Goal: Task Accomplishment & Management: Manage account settings

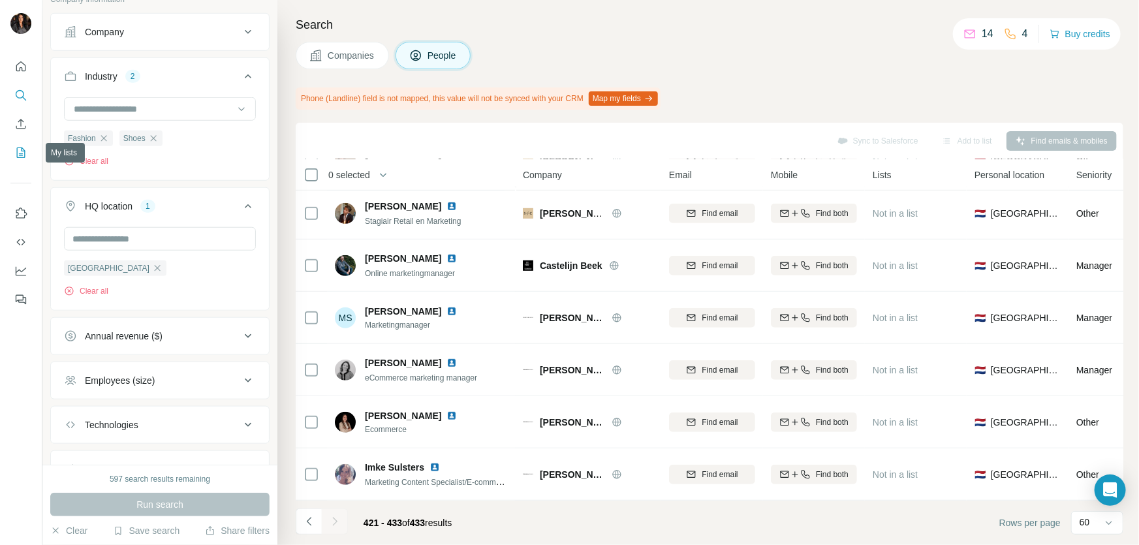
click at [22, 150] on icon "My lists" at bounding box center [22, 151] width 7 height 8
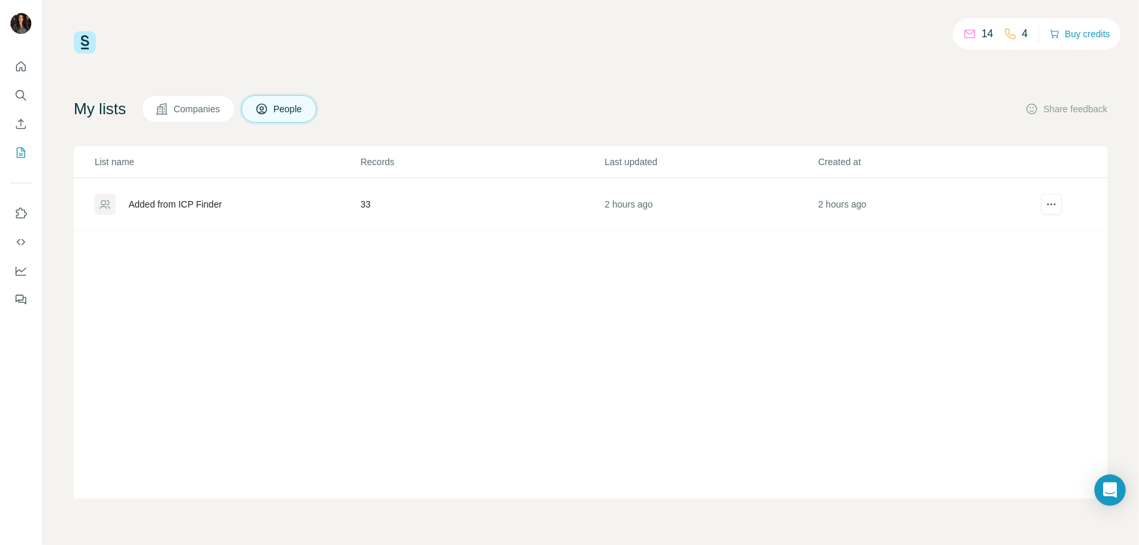
click at [184, 208] on div "Added from ICP Finder" at bounding box center [175, 204] width 93 height 13
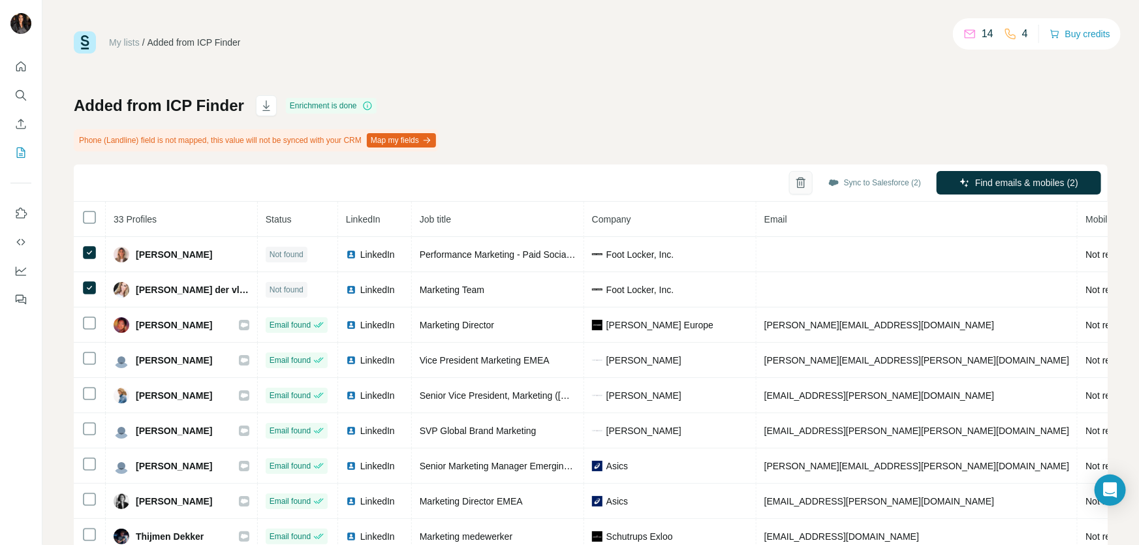
click at [797, 187] on icon "button" at bounding box center [800, 183] width 7 height 9
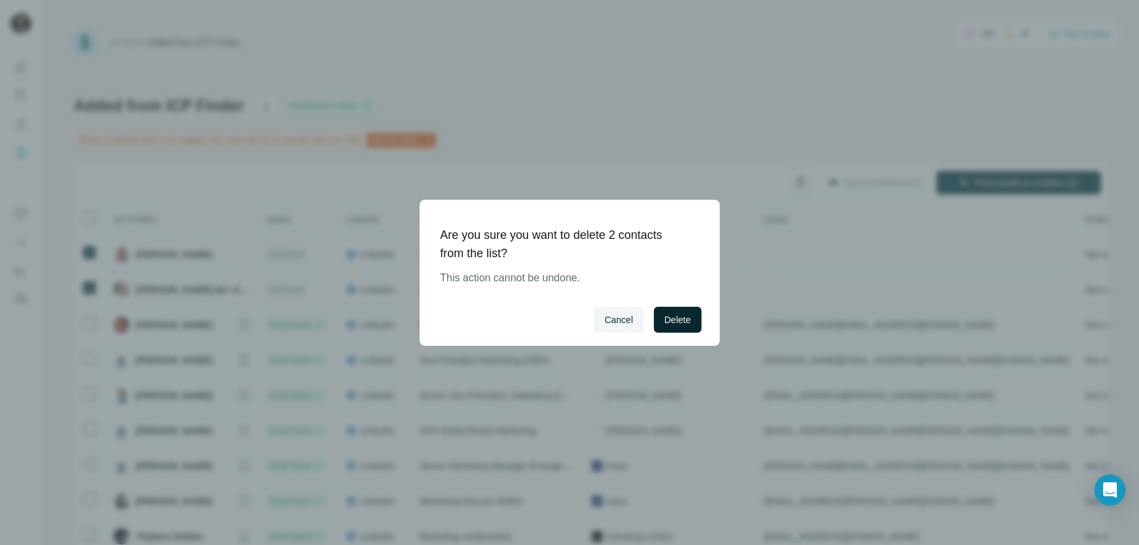
click at [691, 315] on button "Delete" at bounding box center [677, 320] width 47 height 26
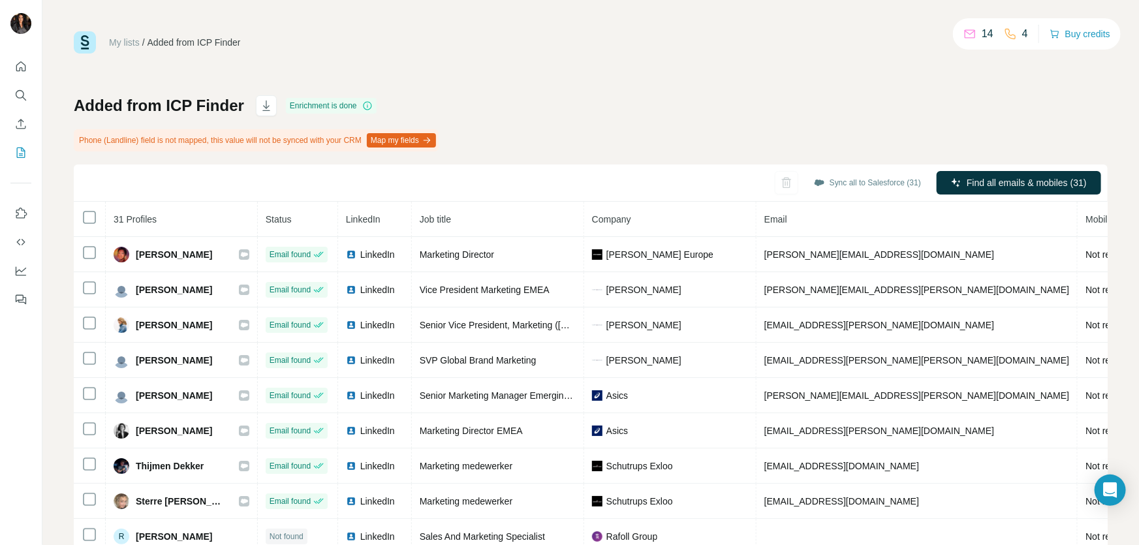
scroll to position [32, 0]
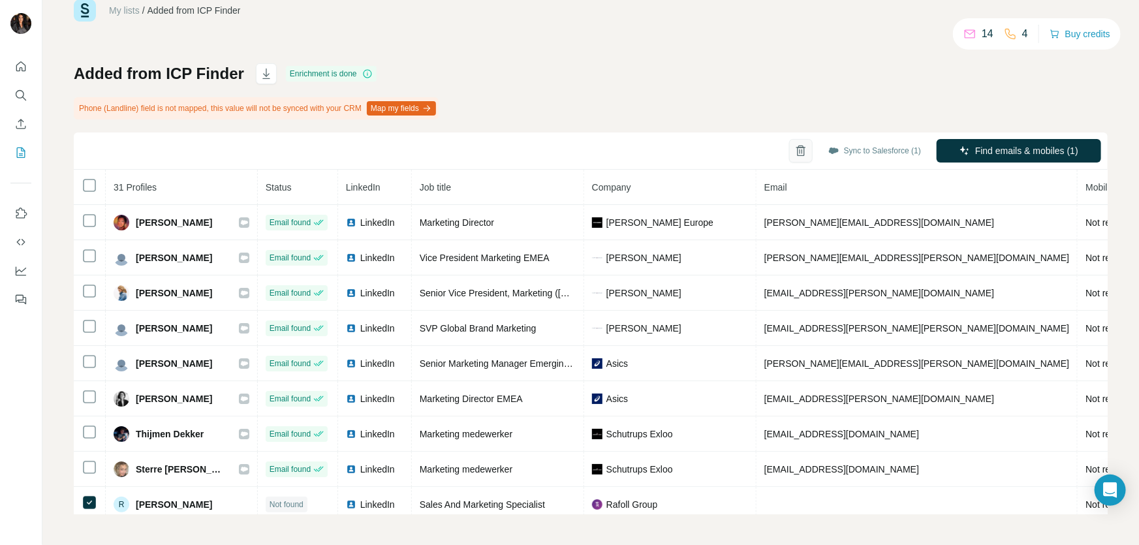
click at [797, 150] on icon "button" at bounding box center [800, 151] width 7 height 9
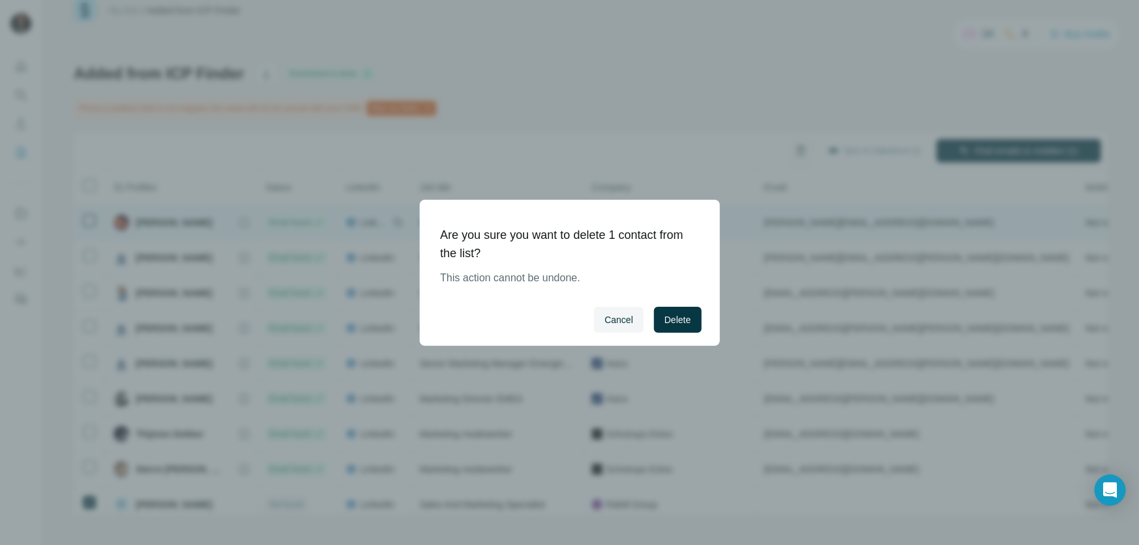
drag, startPoint x: 679, startPoint y: 321, endPoint x: 715, endPoint y: 206, distance: 120.3
click at [679, 320] on span "Delete" at bounding box center [677, 319] width 26 height 13
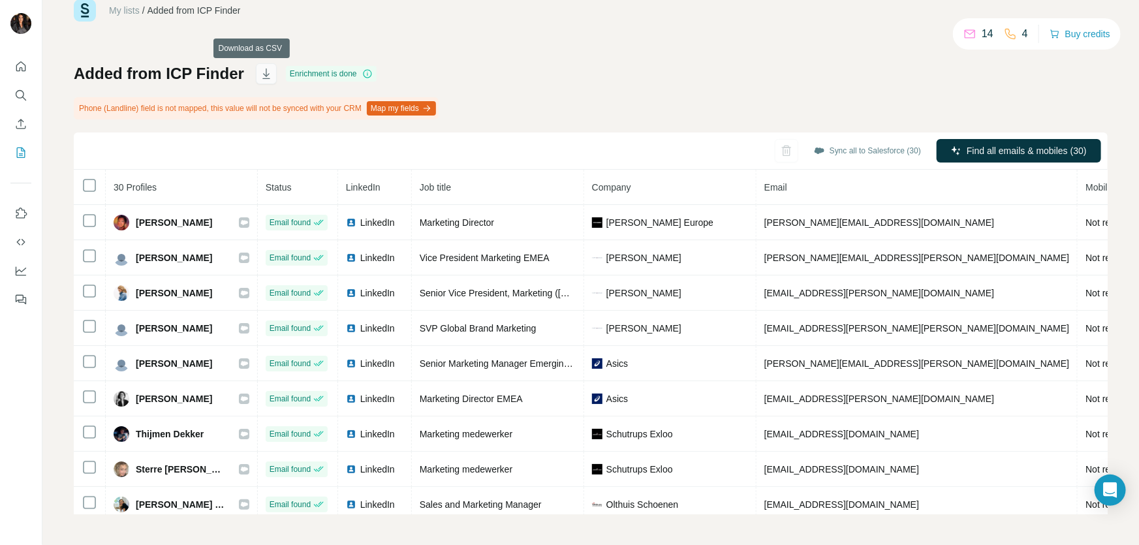
click at [261, 77] on icon "button" at bounding box center [266, 73] width 13 height 13
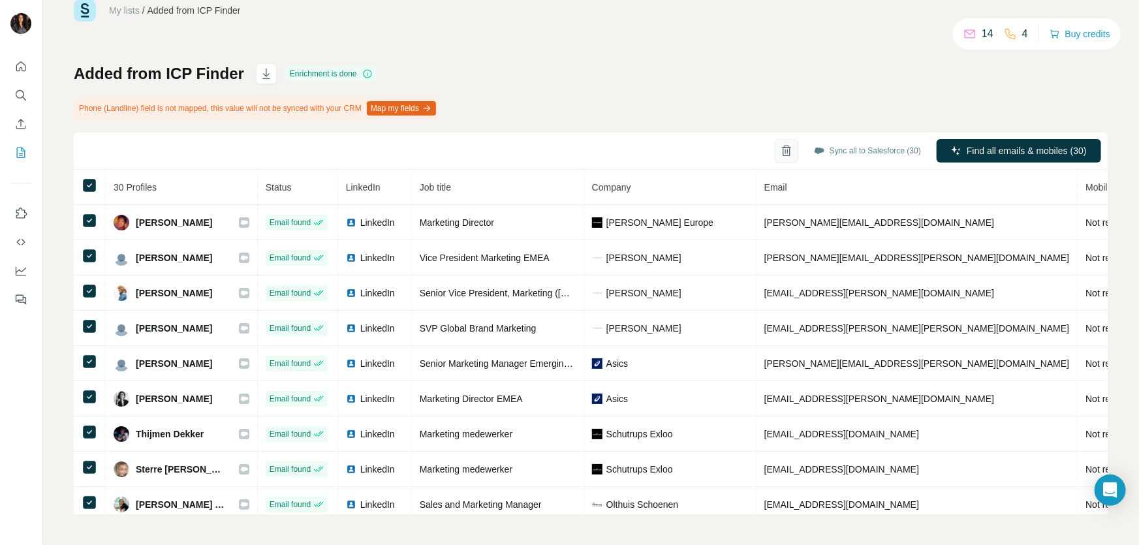
click at [785, 149] on icon "button" at bounding box center [786, 151] width 3 height 5
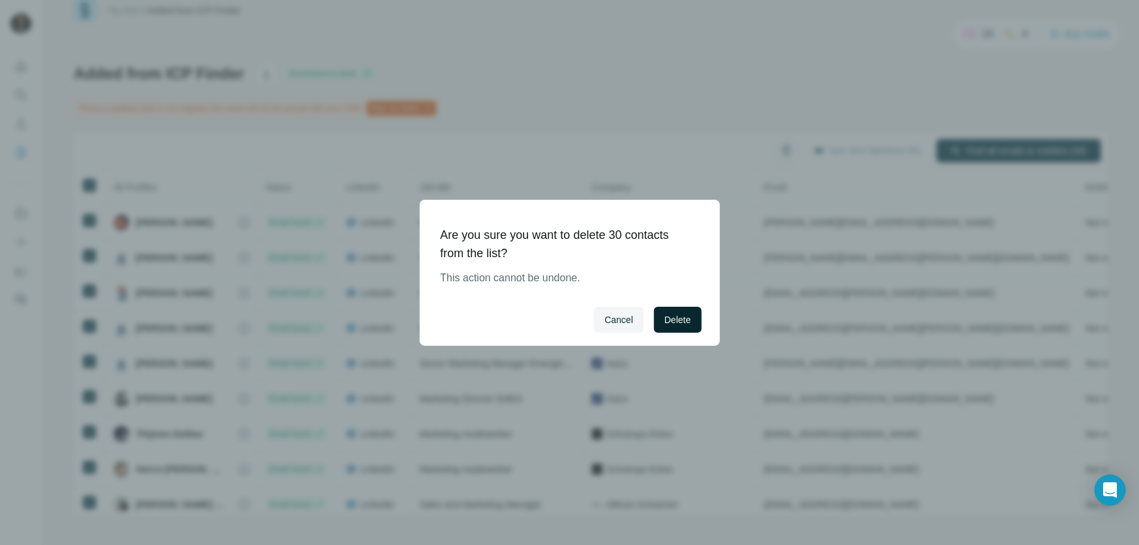
click at [674, 317] on span "Delete" at bounding box center [677, 319] width 26 height 13
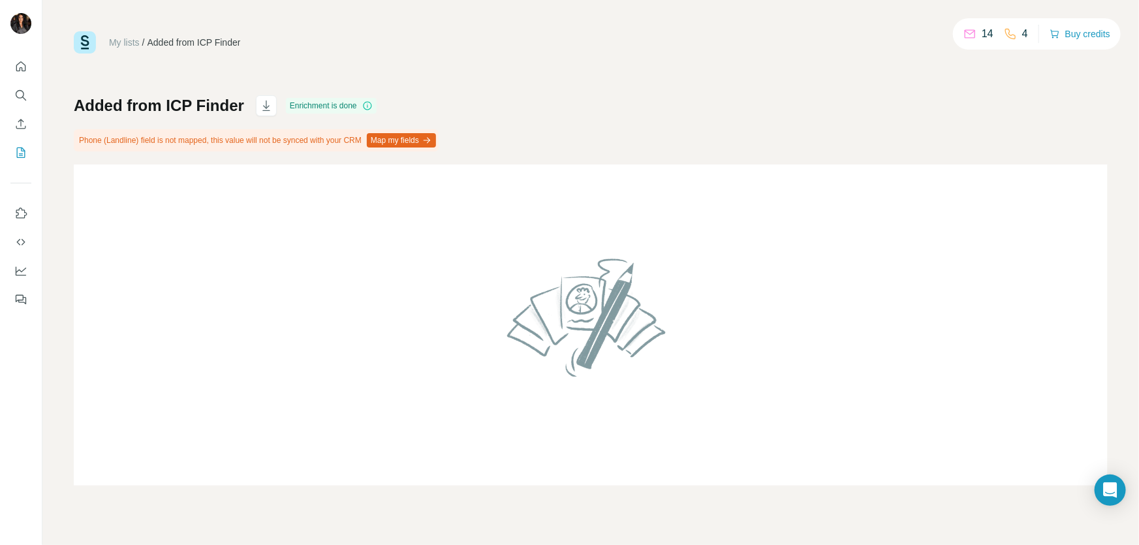
scroll to position [0, 0]
